Goal: Find contact information: Find contact information

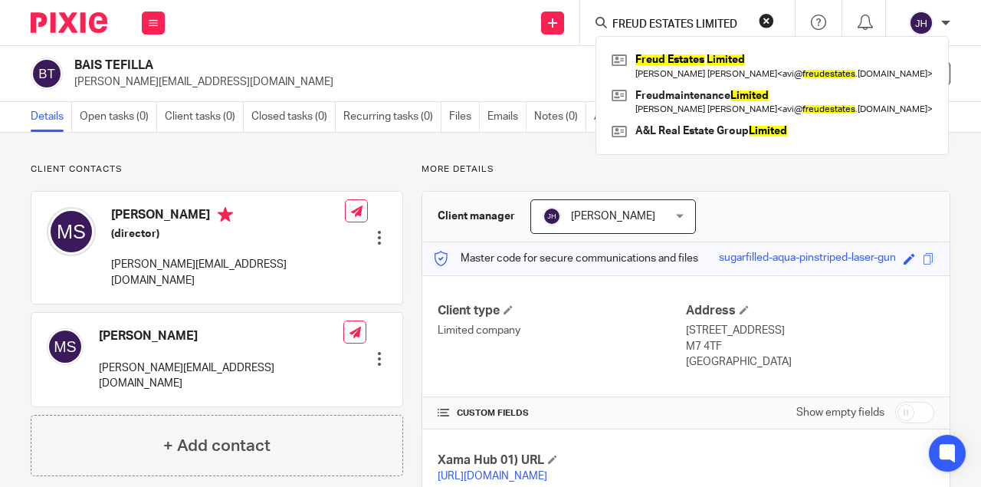
type input "FREUD ESTATES LIMITED"
click at [671, 52] on link at bounding box center [772, 65] width 329 height 35
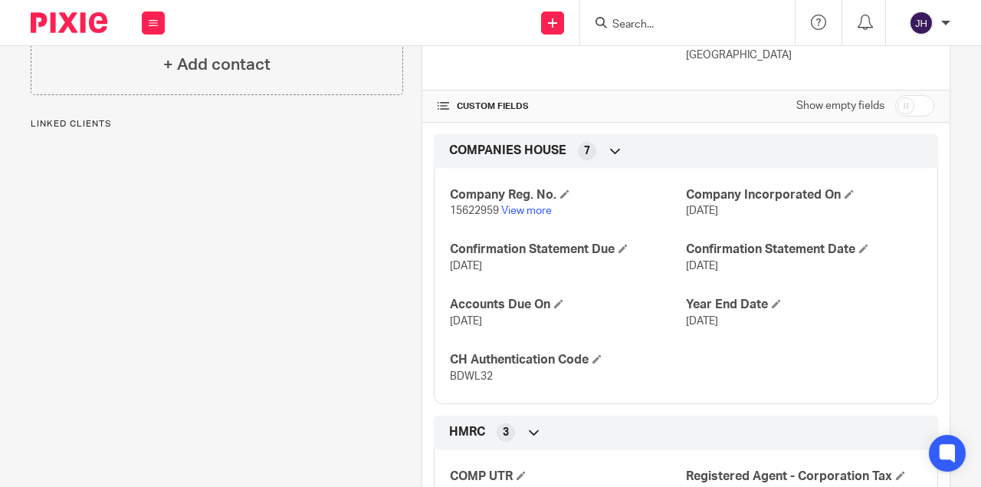
scroll to position [357, 0]
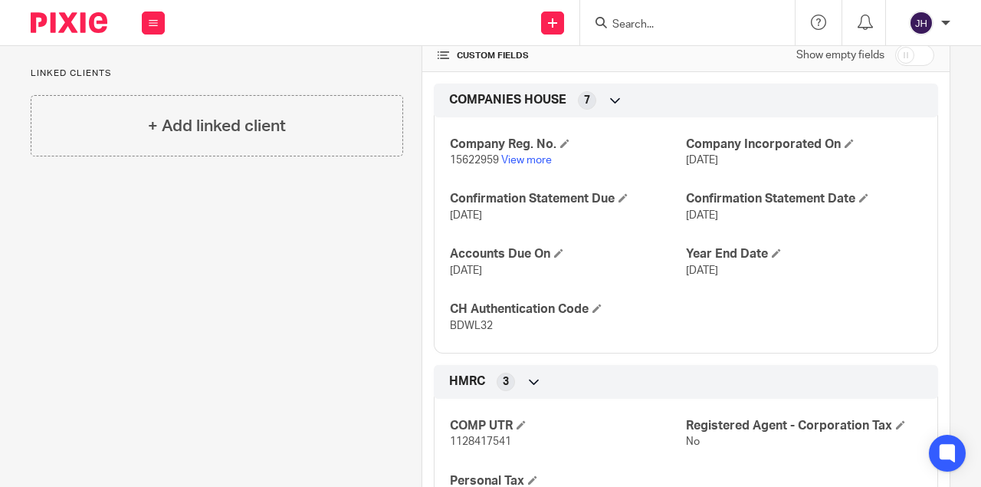
click at [469, 160] on span "15622959" at bounding box center [474, 160] width 49 height 11
copy p "15622959"
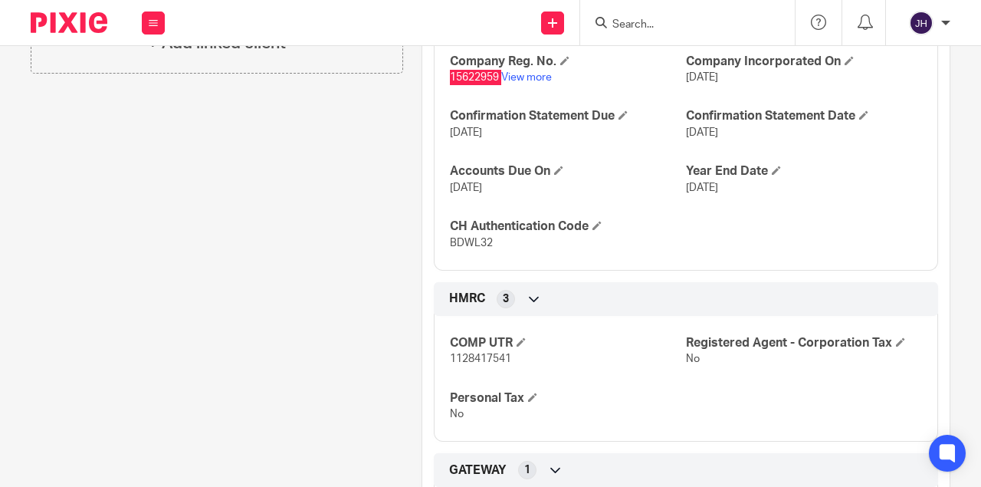
scroll to position [511, 0]
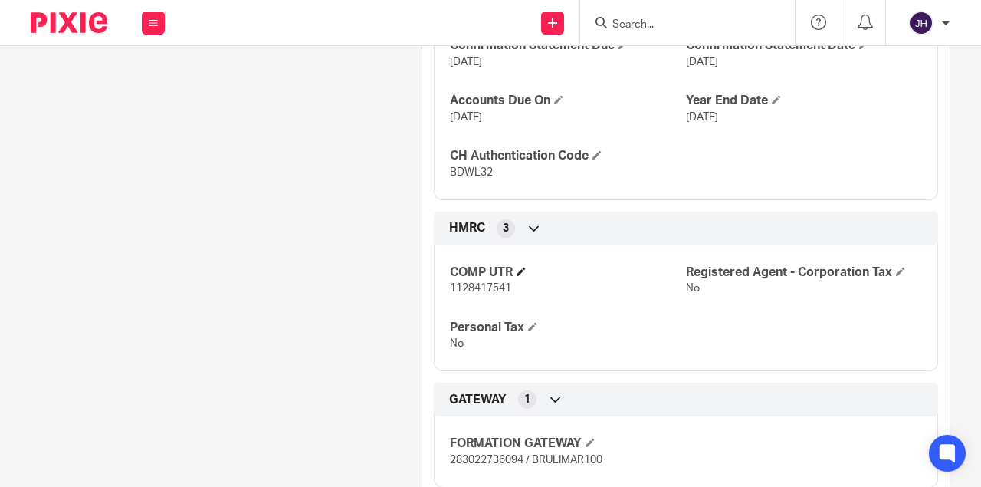
click at [464, 277] on h4 "COMP UTR" at bounding box center [568, 273] width 236 height 16
click at [459, 285] on span "1128417541" at bounding box center [480, 288] width 61 height 11
copy span "1128417541"
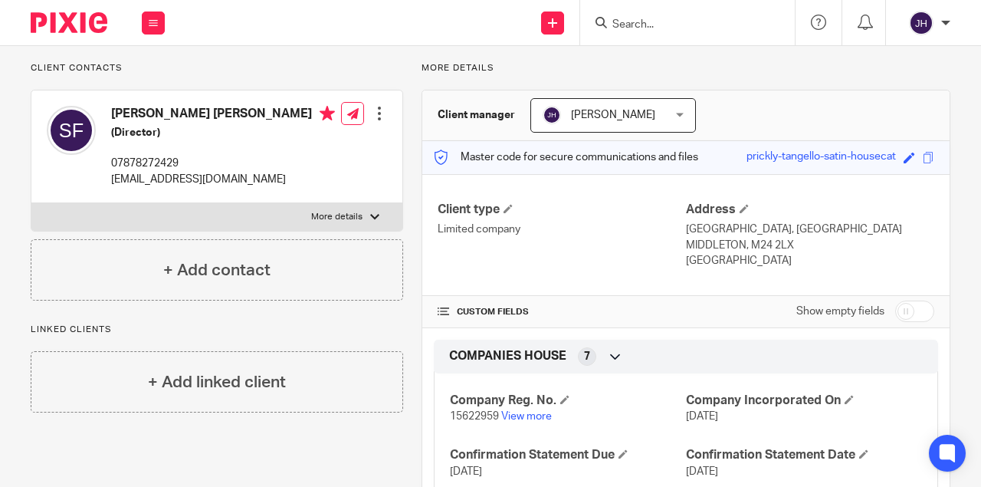
scroll to position [0, 0]
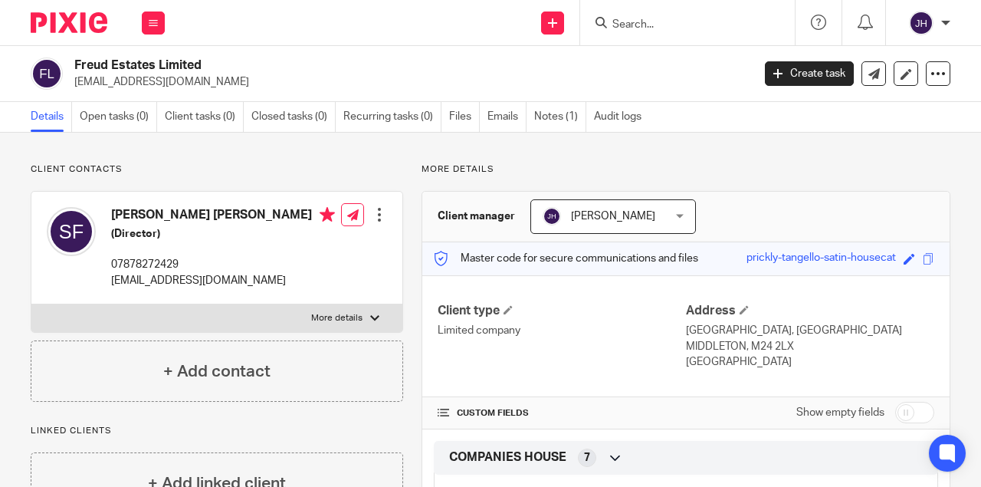
click at [630, 24] on input "Search" at bounding box center [680, 25] width 138 height 14
paste input "KC Brokers Ltd"
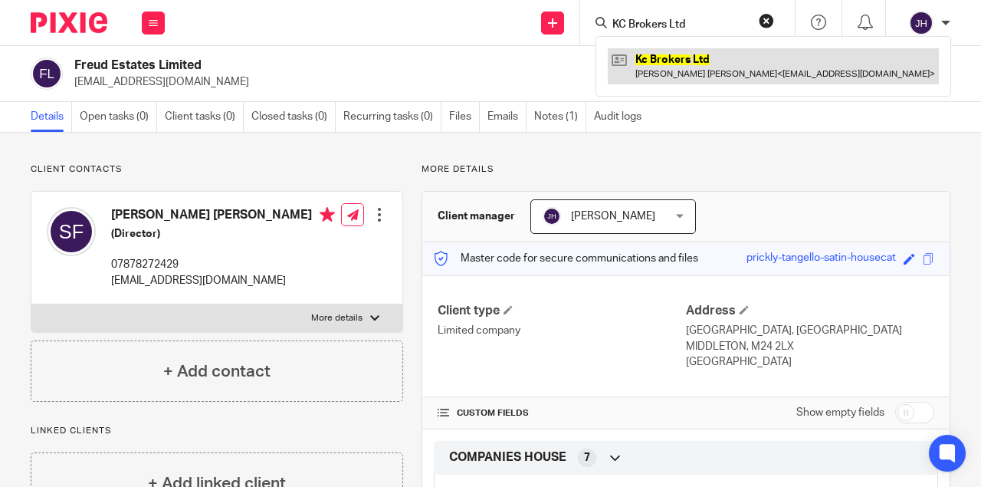
type input "KC Brokers Ltd"
click at [669, 61] on link at bounding box center [773, 65] width 331 height 35
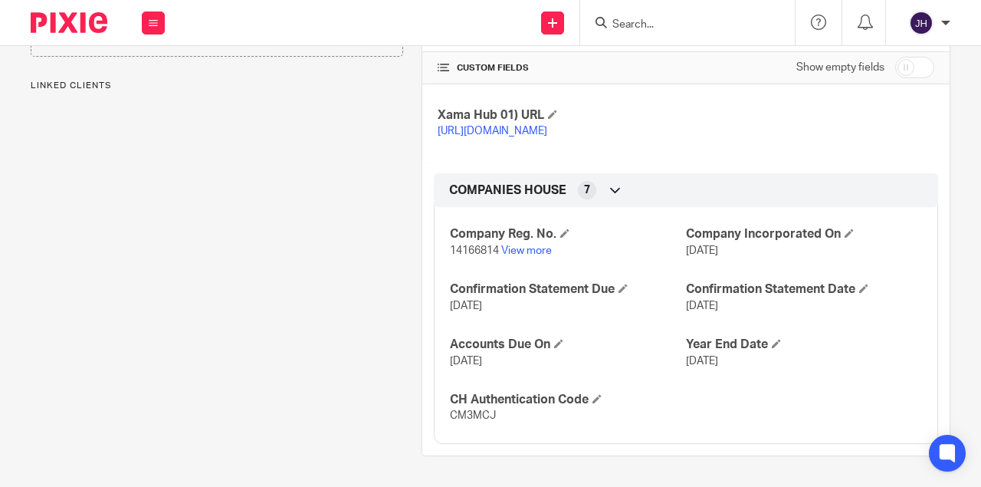
scroll to position [358, 0]
click at [453, 392] on div "Company Reg. No. 14166814 View more Company Incorporated On 12 Jun 2022 Confirm…" at bounding box center [686, 320] width 505 height 248
drag, startPoint x: 453, startPoint y: 392, endPoint x: 479, endPoint y: 417, distance: 36.3
click at [479, 417] on div "Company Reg. No. 14166814 View more Company Incorporated On 12 Jun 2022 Confirm…" at bounding box center [686, 320] width 505 height 248
copy div "CH Authentication Code CM3MCJ"
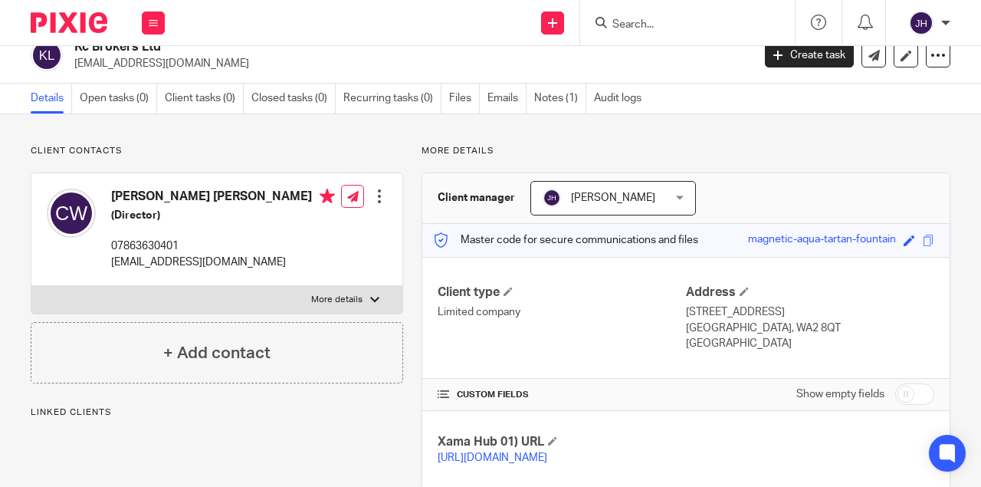
scroll to position [0, 0]
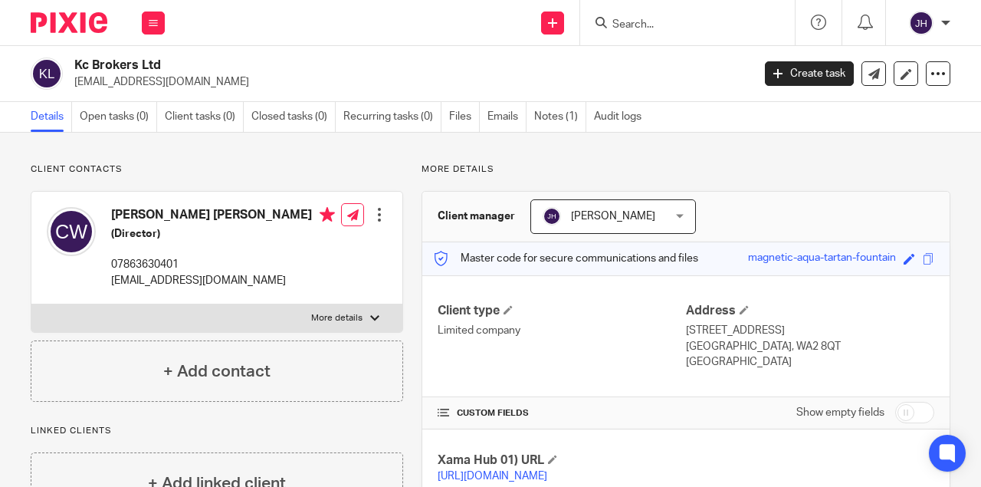
click at [629, 14] on form at bounding box center [692, 22] width 163 height 19
click at [636, 21] on input "Search" at bounding box center [680, 25] width 138 height 14
paste input "PLASTIC WASTE RECYCLING LTD"
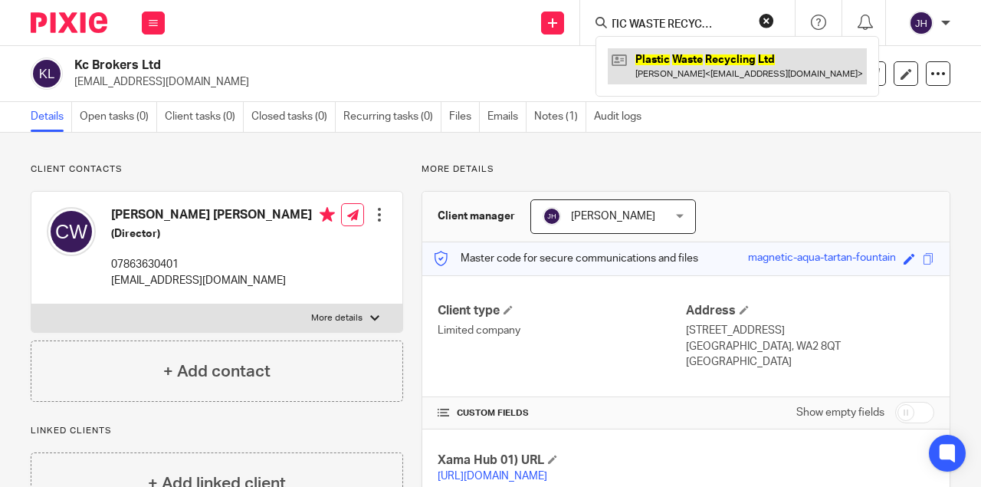
type input "PLASTIC WASTE RECYCLING LTD"
click at [658, 62] on link at bounding box center [737, 65] width 259 height 35
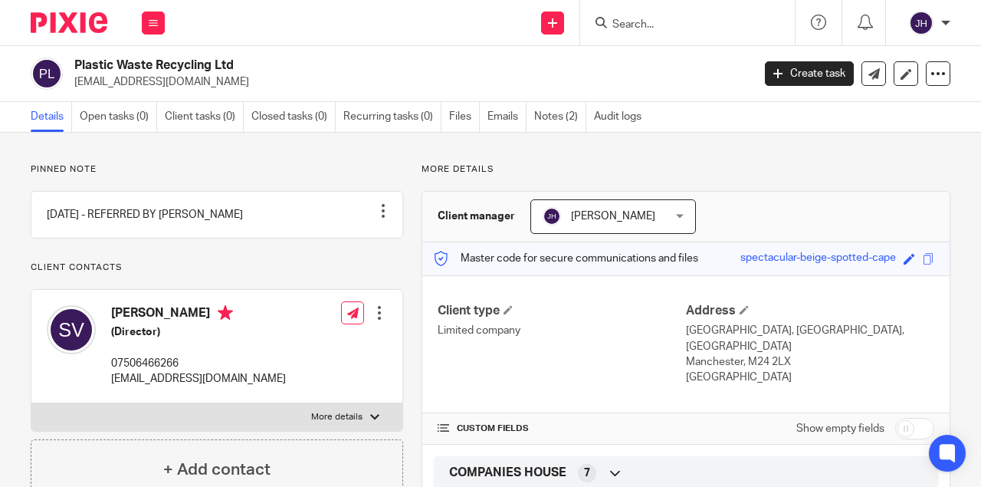
click at [647, 25] on input "Search" at bounding box center [680, 25] width 138 height 14
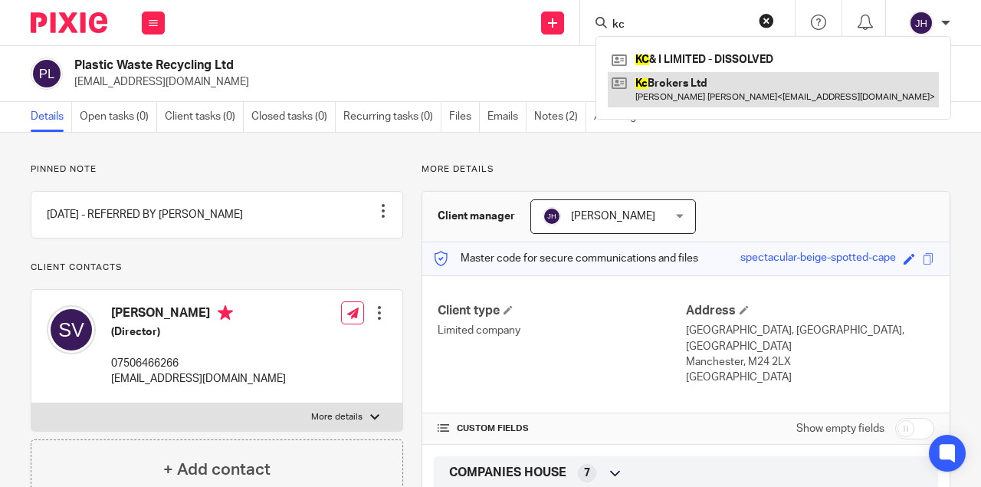
type input "kc"
click at [692, 78] on link at bounding box center [773, 89] width 331 height 35
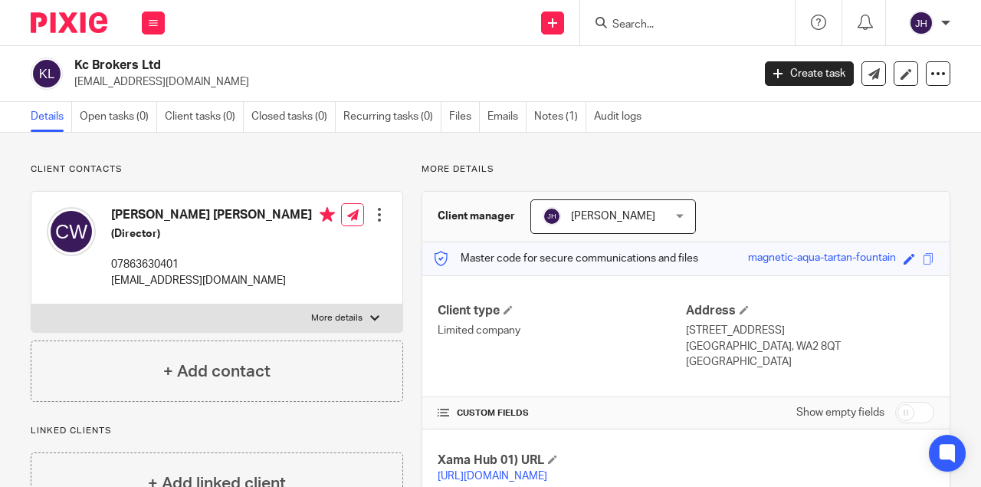
drag, startPoint x: 607, startPoint y: 23, endPoint x: 620, endPoint y: 21, distance: 13.9
click at [610, 21] on div at bounding box center [685, 22] width 179 height 19
click at [621, 21] on input "Search" at bounding box center [680, 25] width 138 height 14
paste input "KC Brokers Ltd"
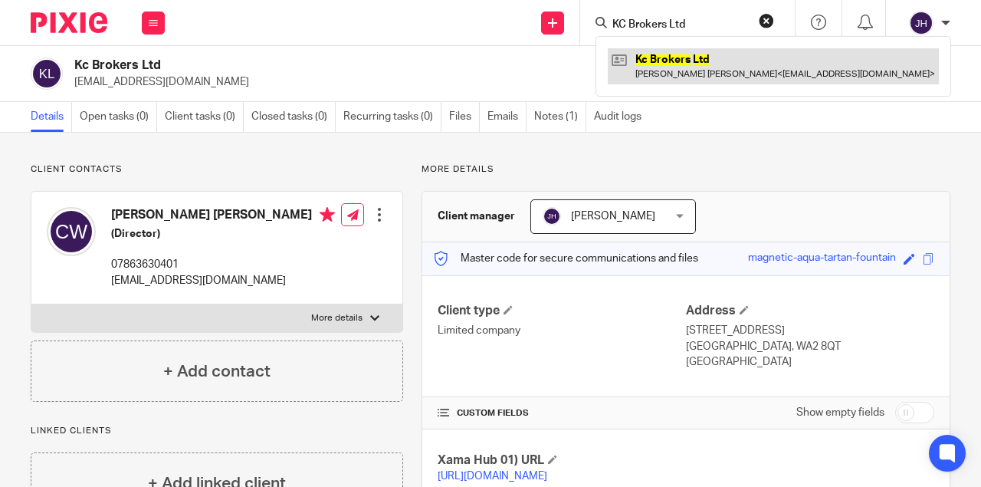
type input "KC Brokers Ltd"
click at [652, 64] on link at bounding box center [773, 65] width 331 height 35
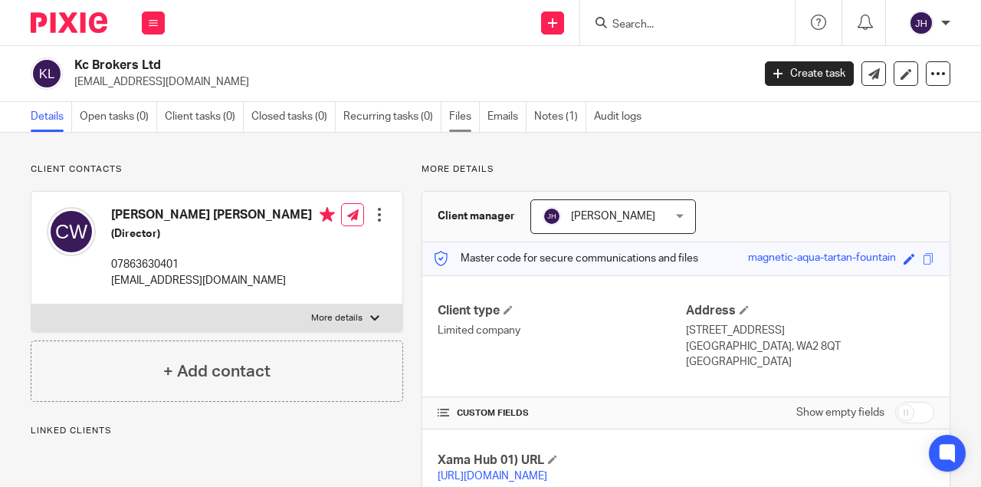
click at [454, 113] on link "Files" at bounding box center [464, 117] width 31 height 30
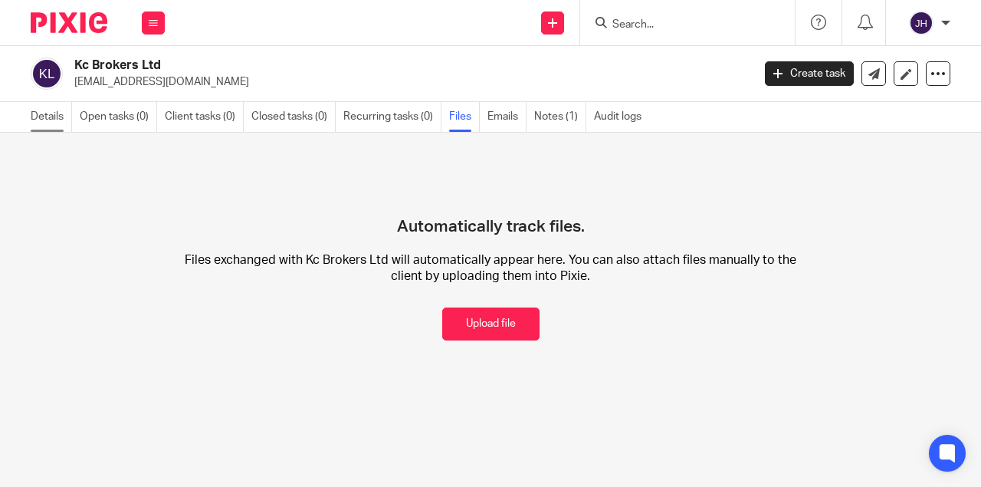
click at [51, 115] on link "Details" at bounding box center [51, 117] width 41 height 30
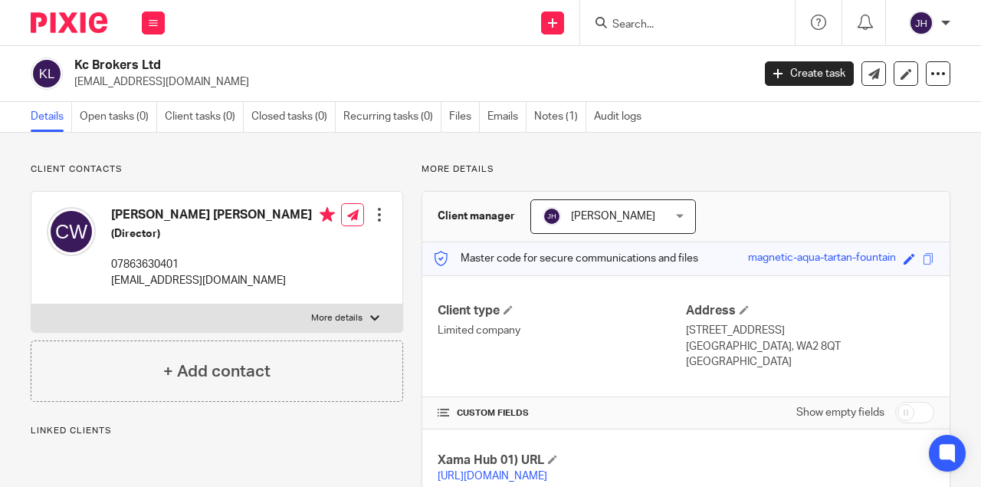
click at [111, 80] on p "[EMAIL_ADDRESS][DOMAIN_NAME]" at bounding box center [408, 81] width 668 height 15
drag, startPoint x: 0, startPoint y: 0, endPoint x: 180, endPoint y: 81, distance: 197.7
click at [181, 82] on p "[EMAIL_ADDRESS][DOMAIN_NAME]" at bounding box center [408, 81] width 668 height 15
copy p "[EMAIL_ADDRESS][DOMAIN_NAME]"
